Goal: Navigation & Orientation: Find specific page/section

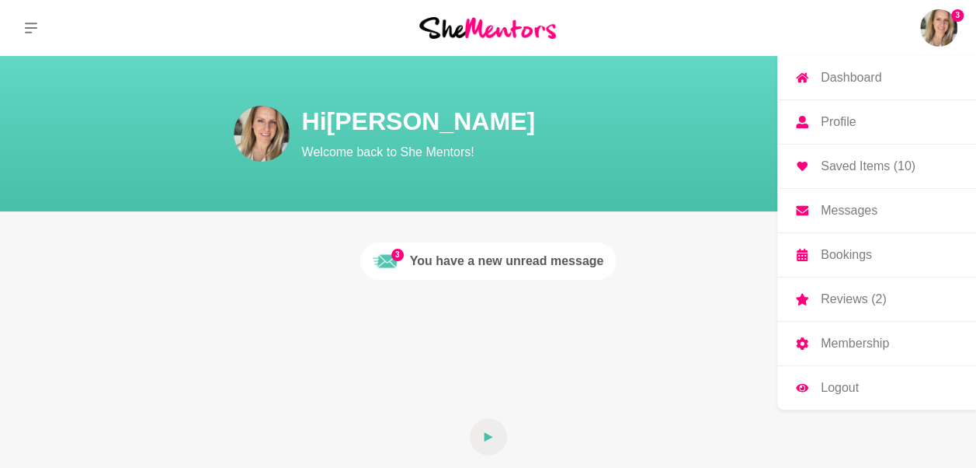
click at [943, 30] on img at bounding box center [938, 27] width 37 height 37
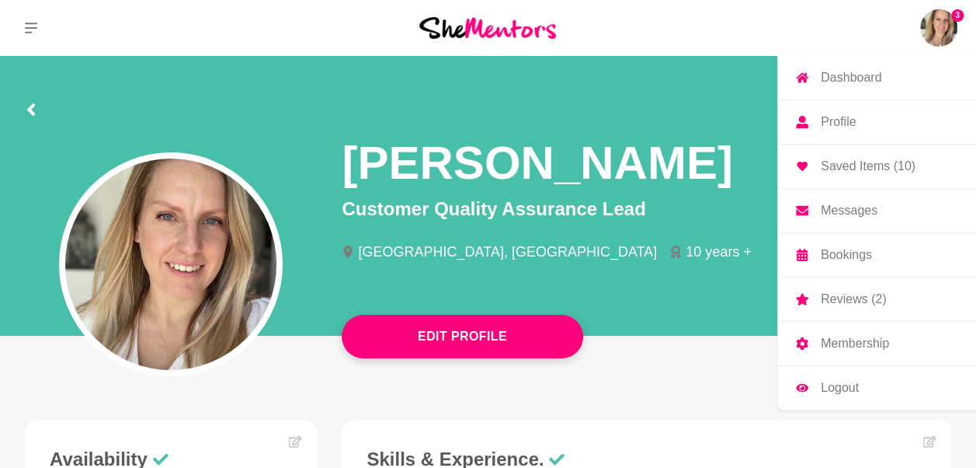
click at [837, 253] on p "Bookings" at bounding box center [846, 255] width 51 height 12
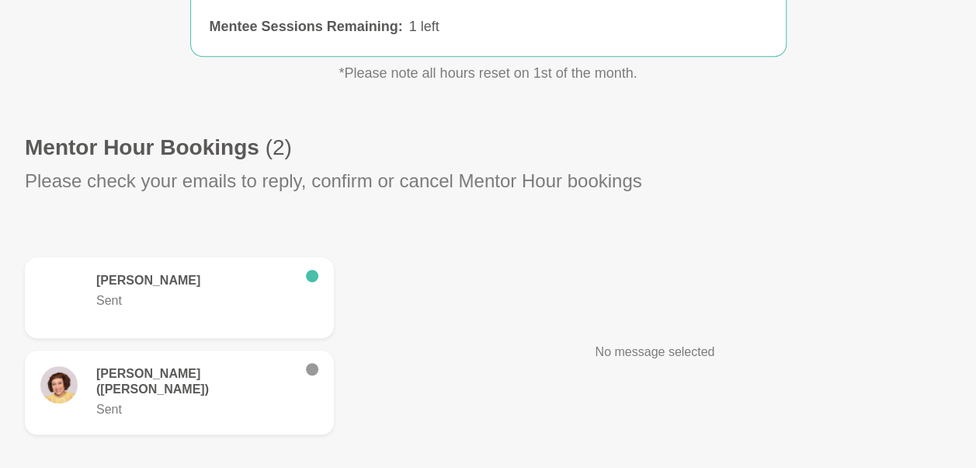
scroll to position [428, 0]
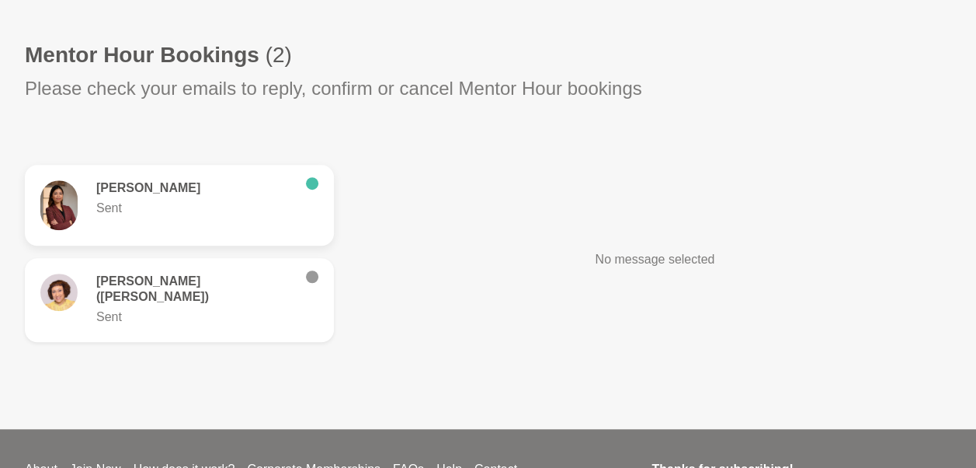
click at [186, 182] on h6 "[PERSON_NAME]" at bounding box center [194, 188] width 197 height 16
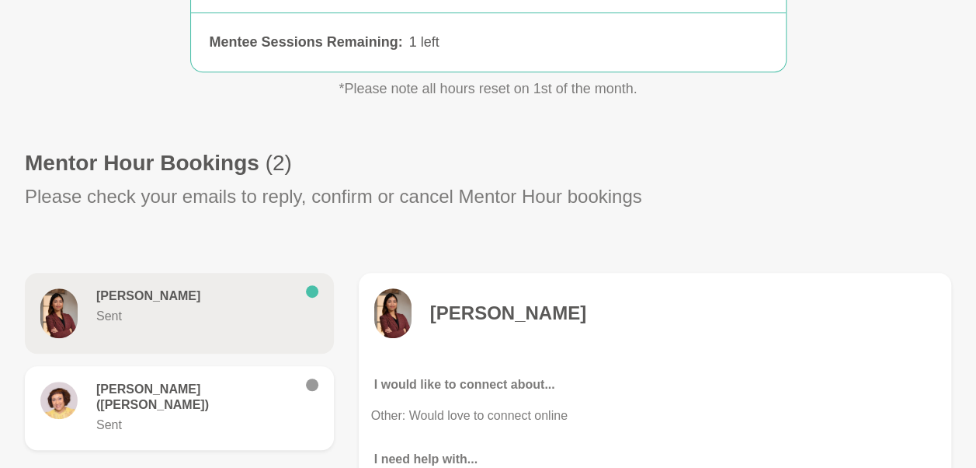
scroll to position [289, 0]
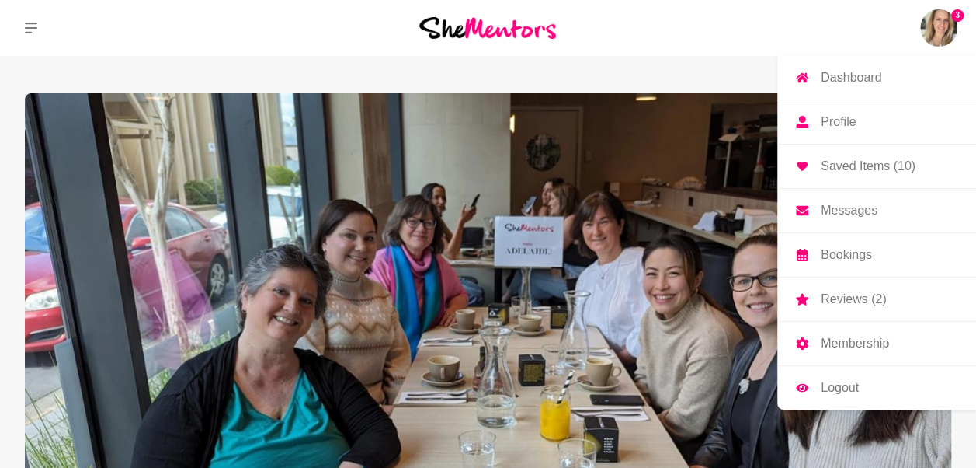
click at [943, 23] on img at bounding box center [938, 27] width 37 height 37
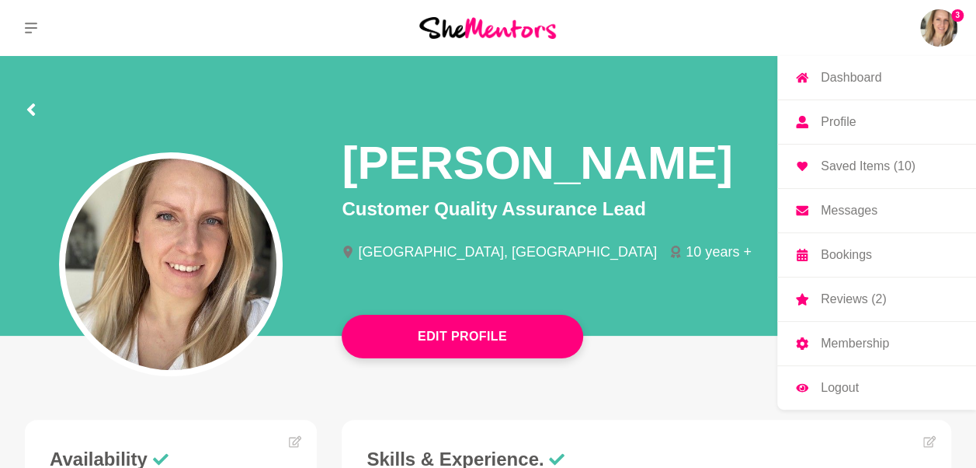
click at [842, 293] on p "Reviews (2)" at bounding box center [853, 299] width 65 height 12
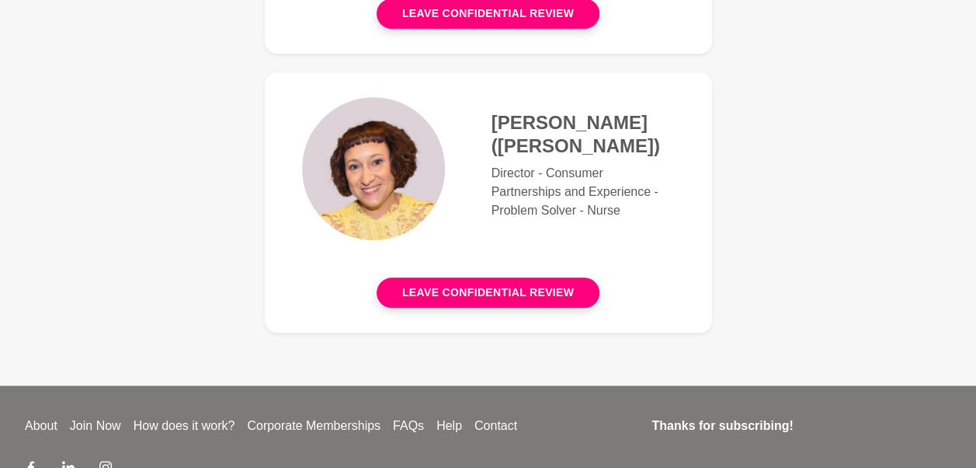
scroll to position [450, 0]
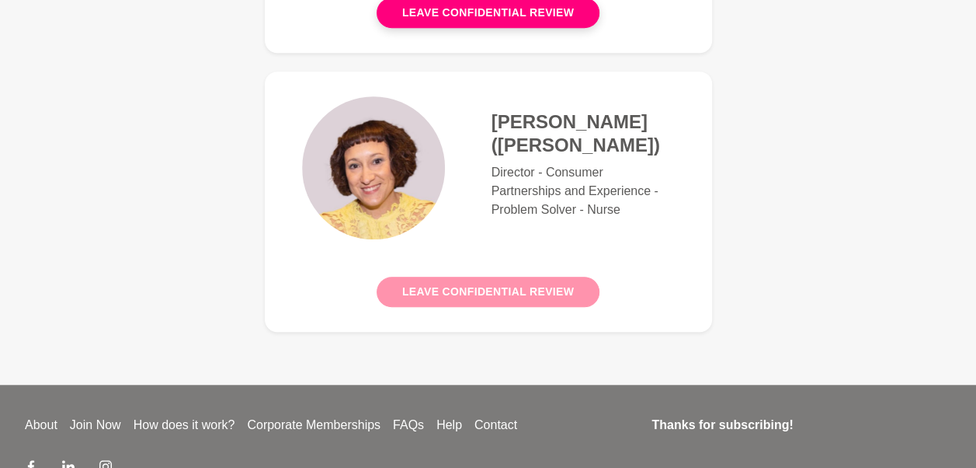
click at [446, 292] on button "Leave confidential review" at bounding box center [488, 292] width 223 height 30
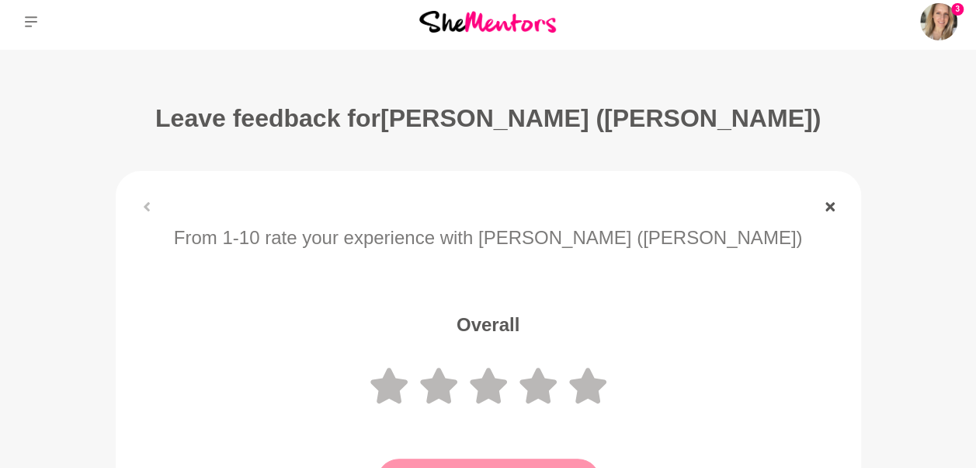
scroll to position [6, 0]
click at [833, 202] on icon at bounding box center [830, 206] width 9 height 9
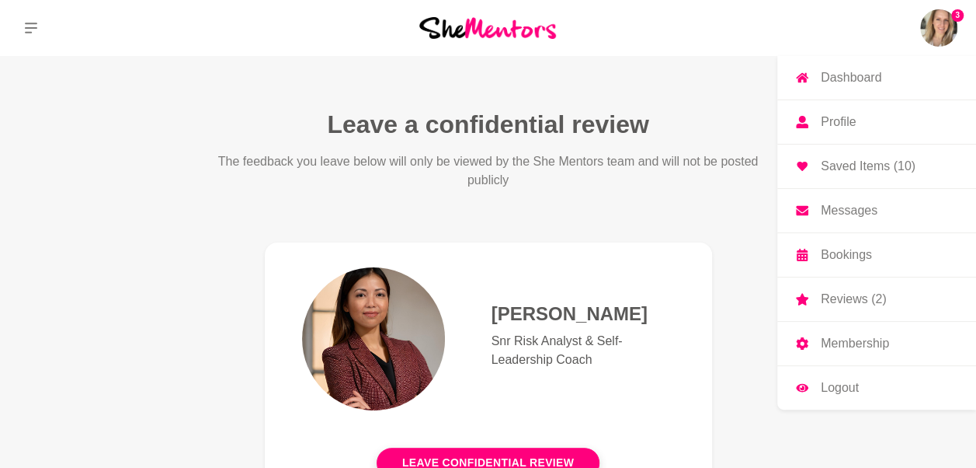
click at [844, 249] on p "Bookings" at bounding box center [846, 255] width 51 height 12
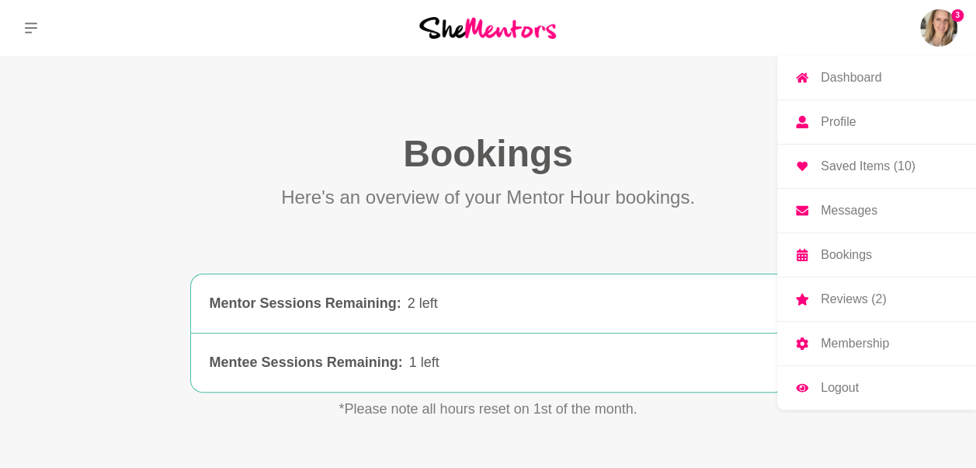
click at [845, 204] on p "Messages" at bounding box center [849, 210] width 57 height 12
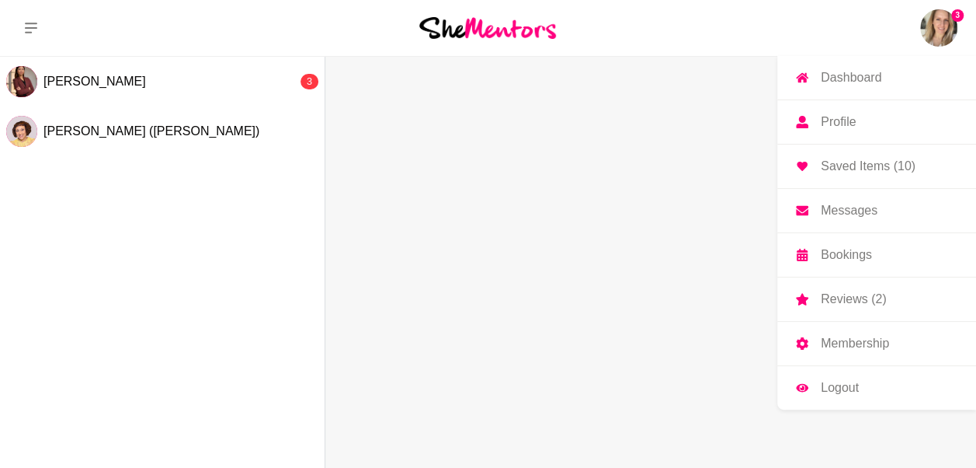
click at [844, 261] on link "Bookings" at bounding box center [877, 254] width 199 height 43
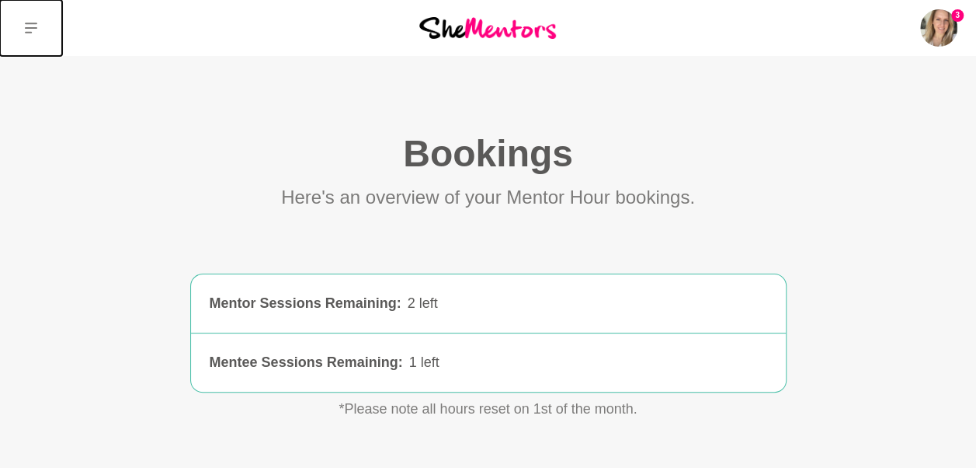
click at [23, 30] on button at bounding box center [31, 28] width 62 height 56
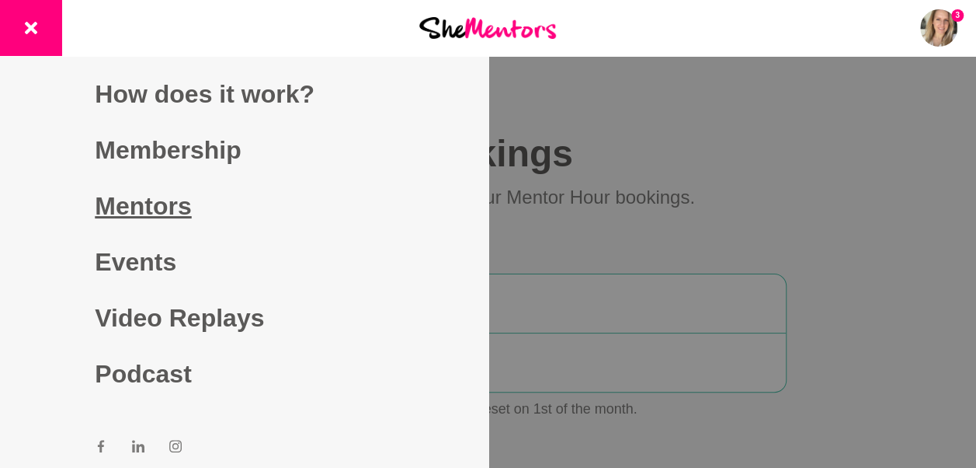
click at [133, 187] on link "Mentors" at bounding box center [244, 206] width 298 height 56
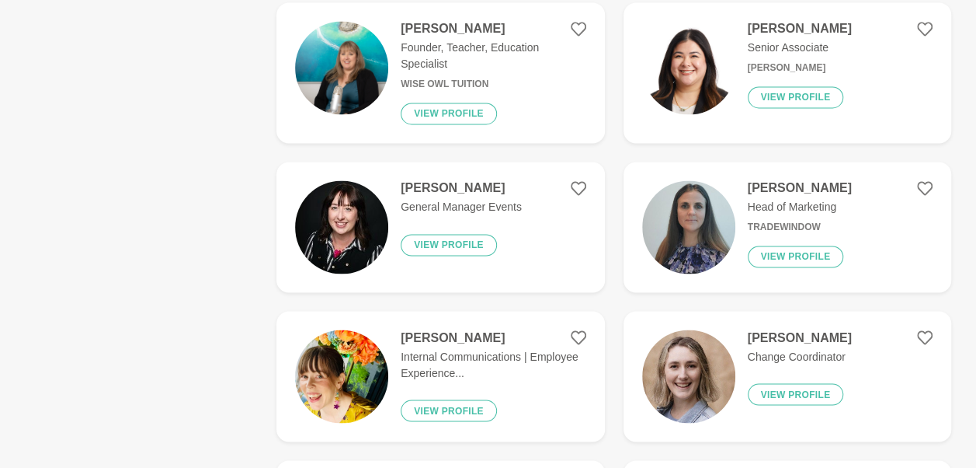
scroll to position [1187, 0]
click at [694, 75] on img at bounding box center [688, 66] width 93 height 93
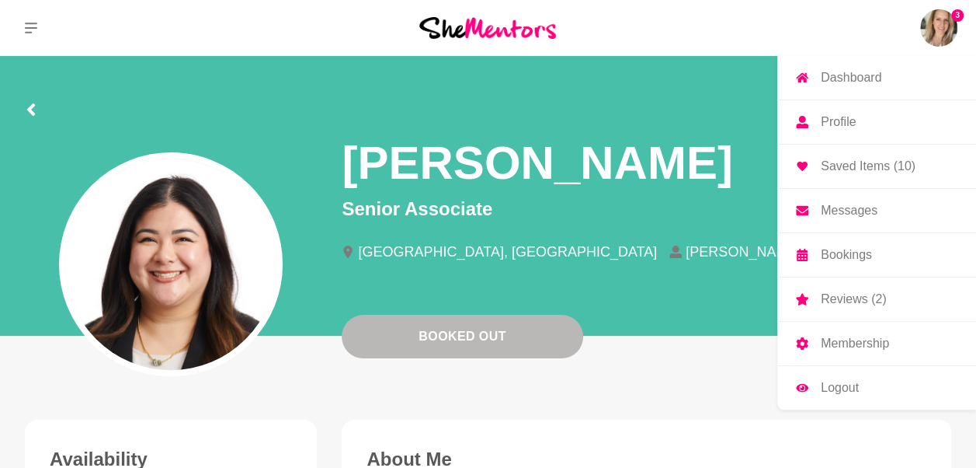
click at [854, 164] on p "Saved Items (10)" at bounding box center [868, 166] width 95 height 12
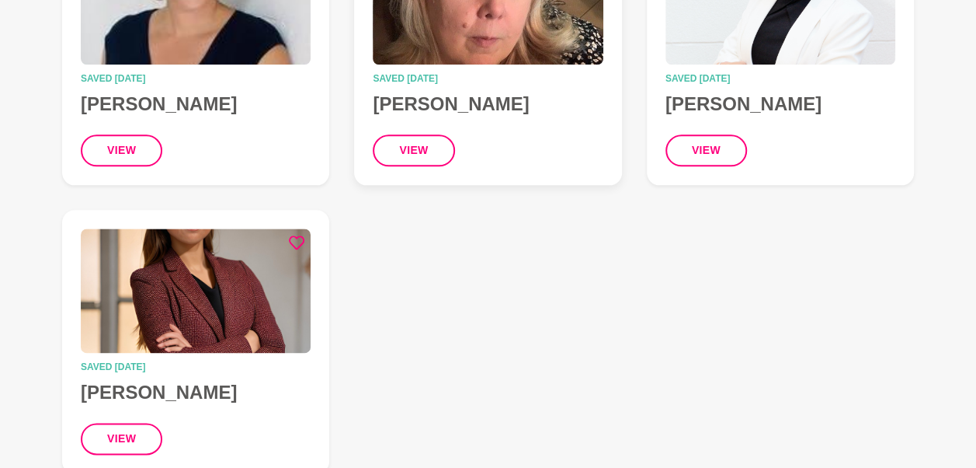
scroll to position [879, 0]
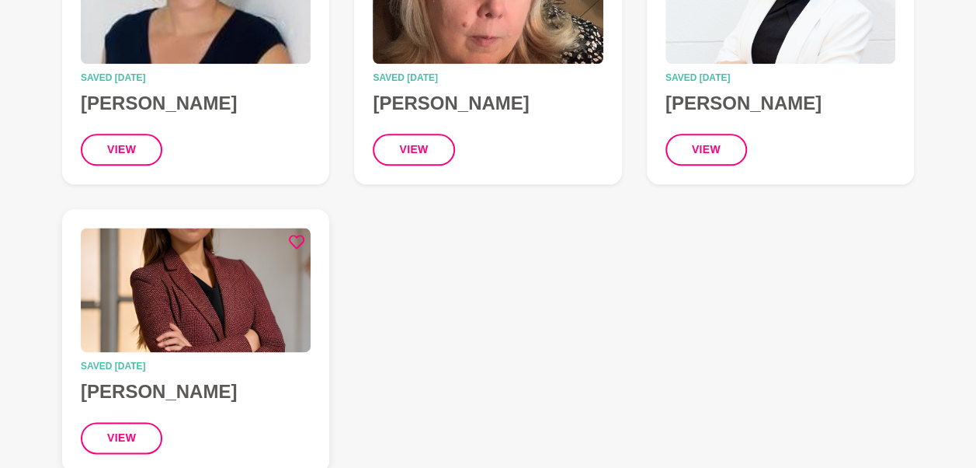
click at [271, 291] on img at bounding box center [196, 290] width 230 height 124
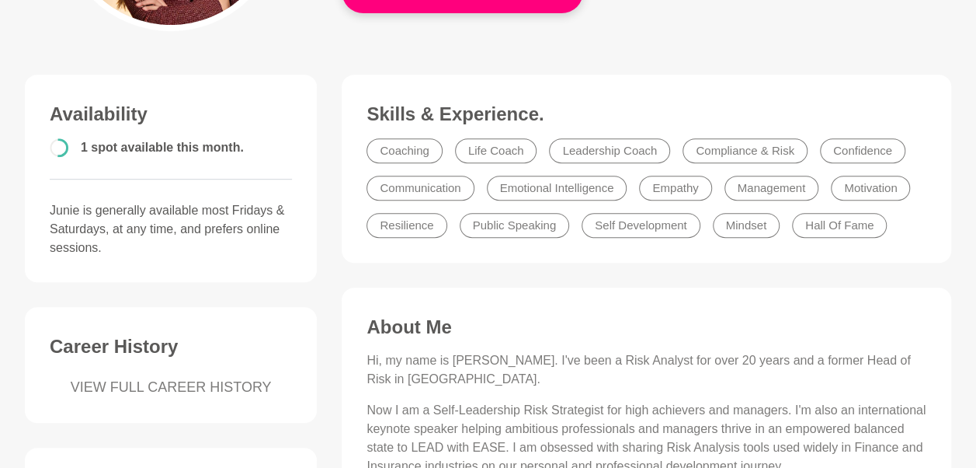
scroll to position [347, 0]
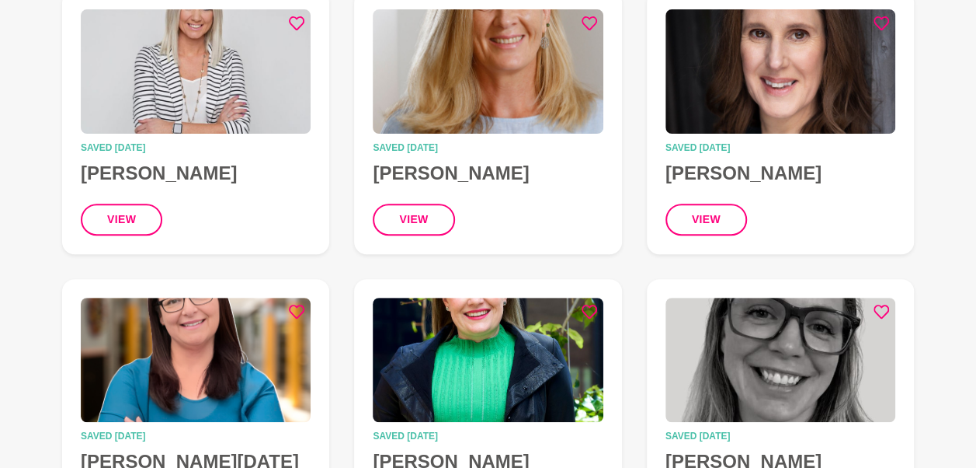
scroll to position [186, 0]
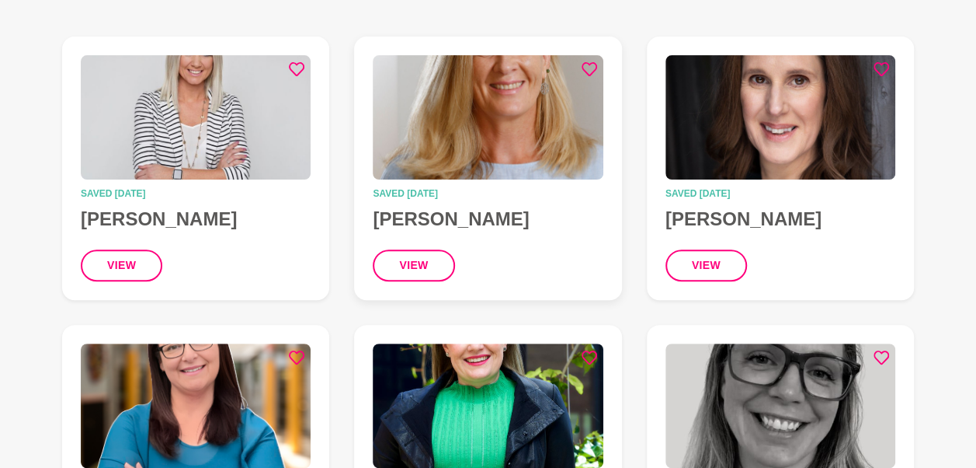
click at [437, 136] on img at bounding box center [488, 117] width 230 height 124
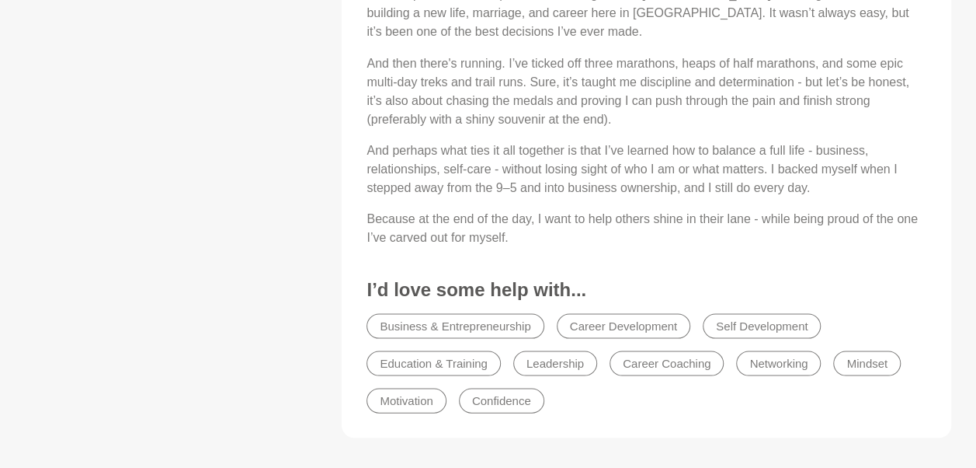
scroll to position [1425, 0]
